Goal: Find specific page/section: Find specific page/section

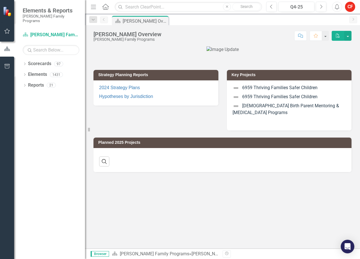
click at [25, 62] on div "Dropdown" at bounding box center [25, 64] width 4 height 5
click at [27, 73] on icon "Dropdown" at bounding box center [27, 74] width 4 height 3
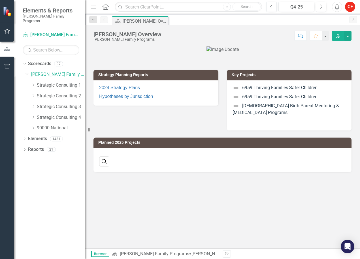
click at [33, 94] on icon "Dropdown" at bounding box center [33, 95] width 4 height 3
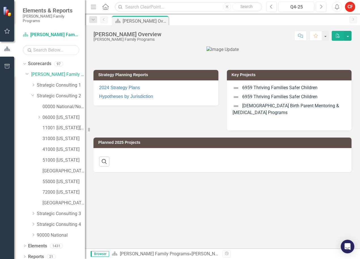
click at [38, 115] on icon "Dropdown" at bounding box center [39, 116] width 4 height 3
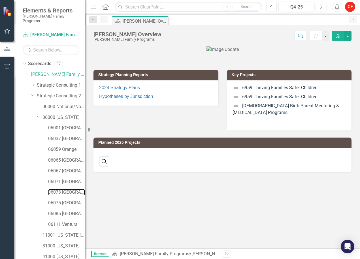
click at [61, 189] on link "06073 [GEOGRAPHIC_DATA]" at bounding box center [66, 192] width 37 height 7
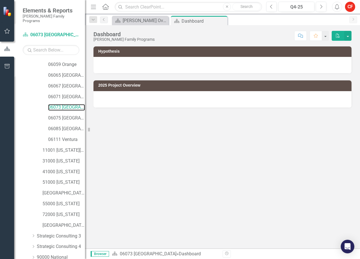
scroll to position [106, 0]
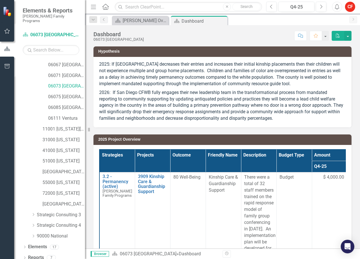
click at [28, 255] on link "Reports" at bounding box center [36, 257] width 16 height 7
click at [25, 257] on icon "Dropdown" at bounding box center [25, 258] width 4 height 3
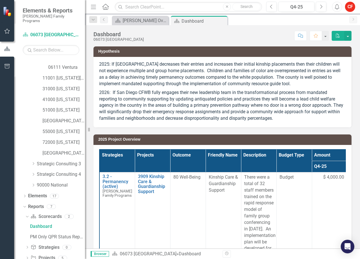
scroll to position [177, 0]
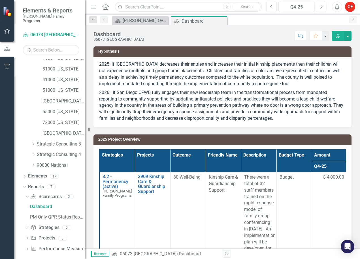
click at [27, 237] on icon "Dropdown" at bounding box center [27, 238] width 4 height 3
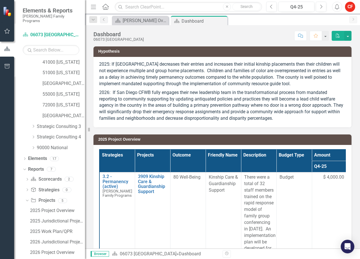
scroll to position [208, 0]
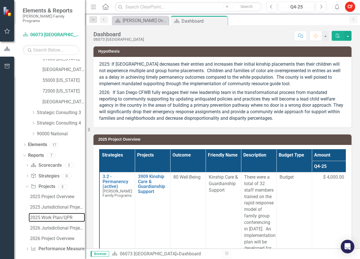
click at [48, 215] on div "2025 Work Plan/QPR" at bounding box center [57, 217] width 55 height 5
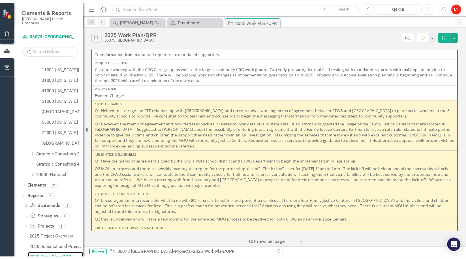
scroll to position [226, 0]
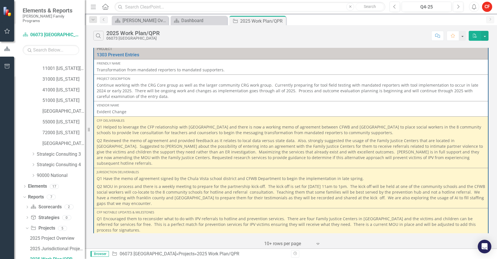
click at [311, 189] on div "Project 3909 Kinship Care & Guardianship Support Link Open Element Friendly Nam…" at bounding box center [291, 147] width 412 height 202
click at [234, 35] on div "Search 2025 Work Plan/QPR 06073 [GEOGRAPHIC_DATA]" at bounding box center [260, 36] width 335 height 10
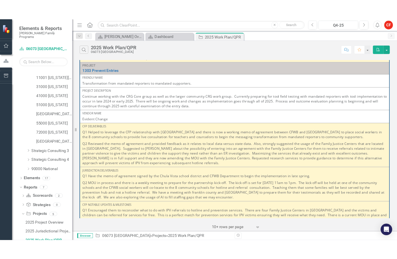
scroll to position [234, 0]
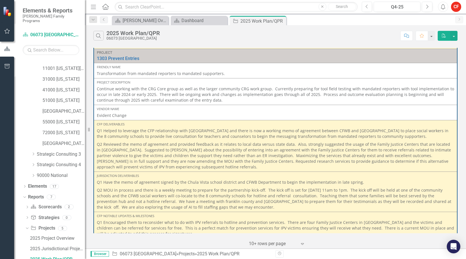
click at [311, 35] on div "Search 2025 Work Plan/QPR 06073 [GEOGRAPHIC_DATA]" at bounding box center [245, 36] width 304 height 10
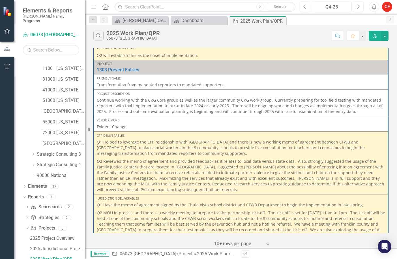
click at [311, 81] on div "Project 3909 Kinship Care & Guardianship Support Link Open Element Friendly Nam…" at bounding box center [241, 147] width 312 height 202
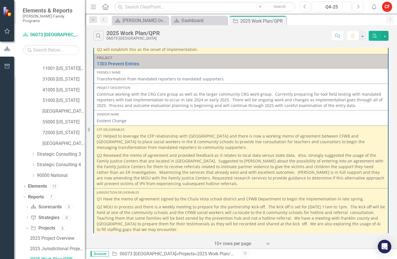
scroll to position [240, 0]
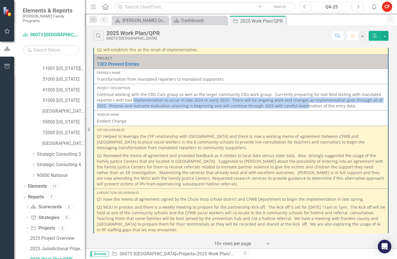
drag, startPoint x: 133, startPoint y: 94, endPoint x: 302, endPoint y: 98, distance: 169.2
click at [302, 98] on p "Continue working with the CRG Core group as well as the larger community CRG wo…" at bounding box center [241, 100] width 288 height 17
click at [223, 98] on p "Continue working with the CRG Core group as well as the larger community CRG wo…" at bounding box center [241, 100] width 288 height 17
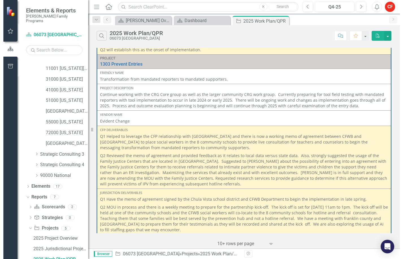
scroll to position [268, 0]
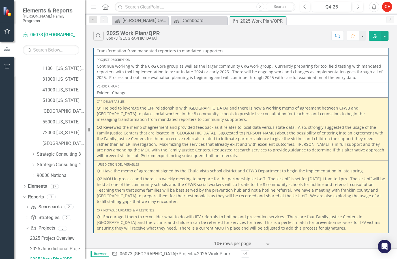
drag, startPoint x: 196, startPoint y: 113, endPoint x: 138, endPoint y: 102, distance: 59.0
click at [138, 105] on p "Q1 Helped to leverage the CFP relationship with [GEOGRAPHIC_DATA] and there is …" at bounding box center [241, 114] width 288 height 18
drag, startPoint x: 138, startPoint y: 102, endPoint x: 193, endPoint y: 110, distance: 54.9
click at [193, 110] on p "Q1 Helped to leverage the CFP relationship with [GEOGRAPHIC_DATA] and there is …" at bounding box center [241, 114] width 288 height 18
click at [205, 117] on p "Q1 Helped to leverage the CFP relationship with [GEOGRAPHIC_DATA] and there is …" at bounding box center [241, 114] width 288 height 18
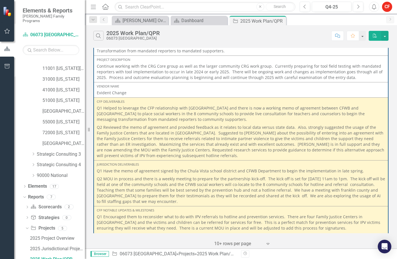
click at [169, 90] on div "Evident Change" at bounding box center [241, 93] width 288 height 6
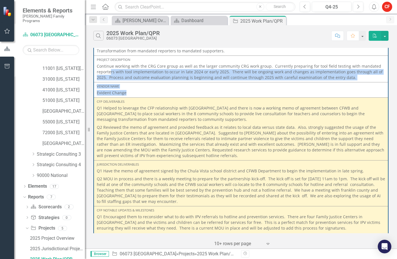
drag, startPoint x: 140, startPoint y: 87, endPoint x: 111, endPoint y: 64, distance: 36.3
drag, startPoint x: 111, startPoint y: 64, endPoint x: 136, endPoint y: 84, distance: 31.2
click at [136, 84] on div "Vendor Name Evident Change" at bounding box center [241, 90] width 288 height 12
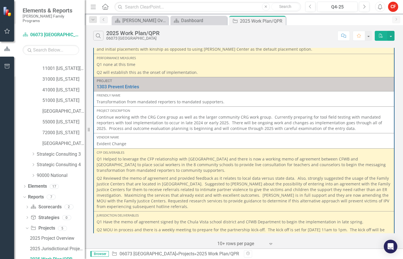
scroll to position [240, 0]
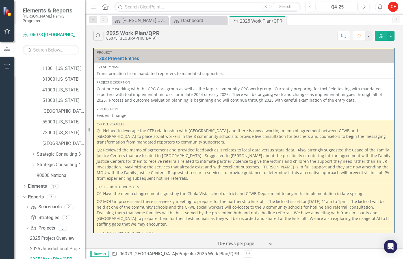
click at [225, 39] on div "Search 2025 Work Plan/QPR 06073 [GEOGRAPHIC_DATA]" at bounding box center [214, 36] width 242 height 10
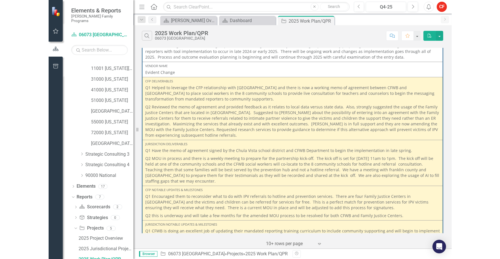
scroll to position [296, 0]
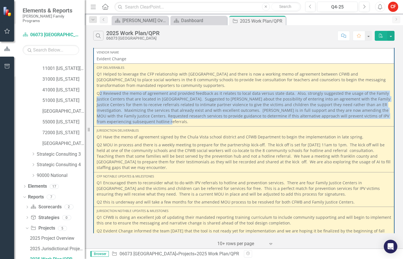
drag, startPoint x: 99, startPoint y: 94, endPoint x: 182, endPoint y: 122, distance: 87.3
click at [182, 122] on p "Q2 Reviewed the memo of agreement and provided feedback as it relates to local …" at bounding box center [244, 106] width 295 height 35
click at [207, 100] on p "Q2 Reviewed the memo of agreement and provided feedback as it relates to local …" at bounding box center [244, 106] width 295 height 35
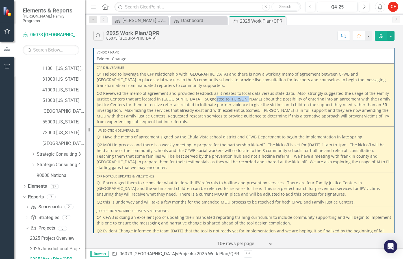
drag, startPoint x: 207, startPoint y: 98, endPoint x: 239, endPoint y: 99, distance: 32.0
click at [239, 99] on p "Q2 Reviewed the memo of agreement and provided feedback as it relates to local …" at bounding box center [244, 106] width 295 height 35
drag, startPoint x: 239, startPoint y: 99, endPoint x: 232, endPoint y: 99, distance: 6.8
copy p "[PERSON_NAME]"
click at [237, 120] on p "Q2 Reviewed the memo of agreement and provided feedback as it relates to local …" at bounding box center [244, 106] width 295 height 35
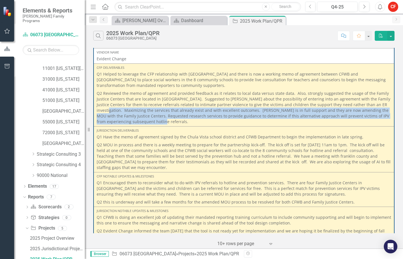
drag, startPoint x: 174, startPoint y: 121, endPoint x: 117, endPoint y: 109, distance: 58.4
click at [117, 109] on p "Q2 Reviewed the memo of agreement and provided feedback as it relates to local …" at bounding box center [244, 106] width 295 height 35
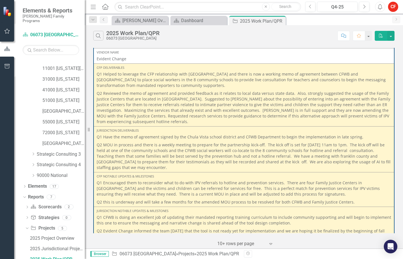
drag, startPoint x: 117, startPoint y: 109, endPoint x: 180, endPoint y: 123, distance: 64.8
click at [180, 123] on p "Q2 Reviewed the memo of agreement and provided feedback as it relates to local …" at bounding box center [244, 106] width 295 height 35
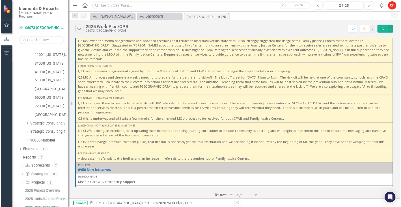
scroll to position [324, 0]
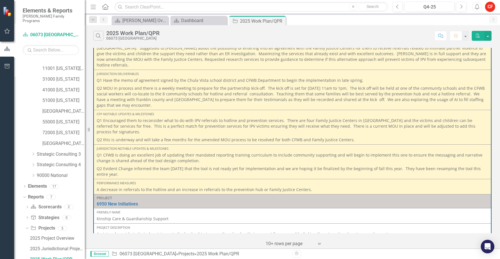
click at [131, 187] on p "A decrease in referrals to the hotline and an increase in referrals to the prev…" at bounding box center [293, 190] width 392 height 6
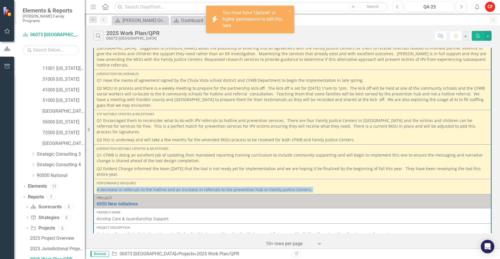
click at [131, 187] on p "A decrease in referrals to the hotline and an increase in referrals to the prev…" at bounding box center [293, 190] width 392 height 6
click at [228, 187] on p "A decrease in referrals to the hotline and an increase in referrals to the prev…" at bounding box center [293, 190] width 392 height 6
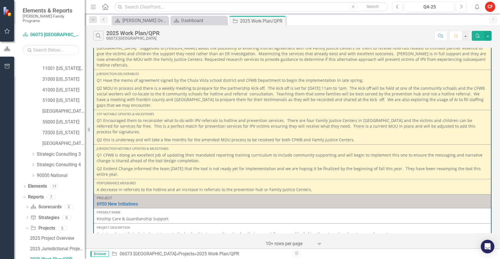
click at [229, 196] on div "Project" at bounding box center [293, 198] width 392 height 4
